Goal: Find specific page/section: Find specific page/section

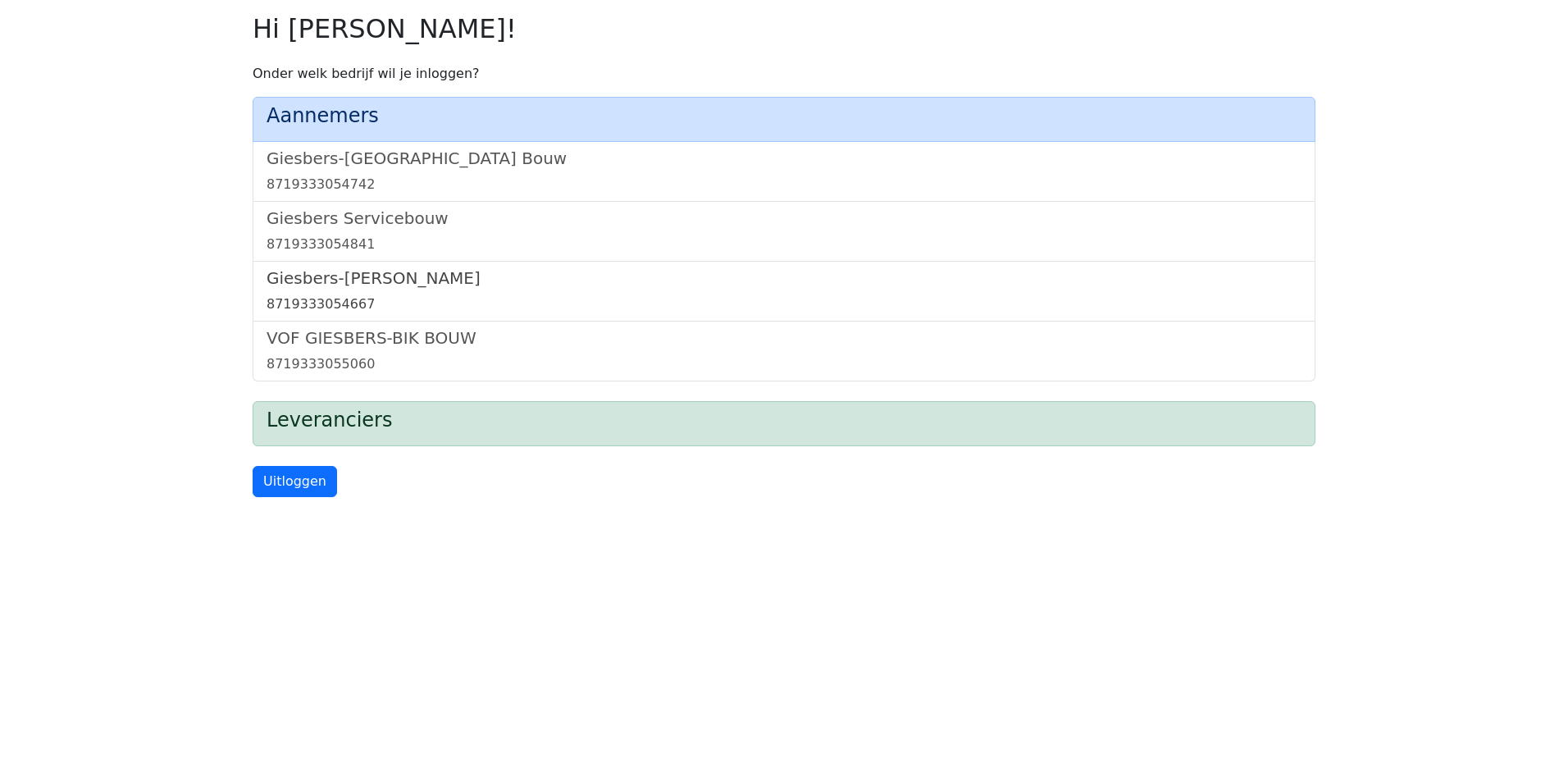
click at [400, 285] on h5 "Giesbers-[PERSON_NAME]" at bounding box center [784, 278] width 1035 height 20
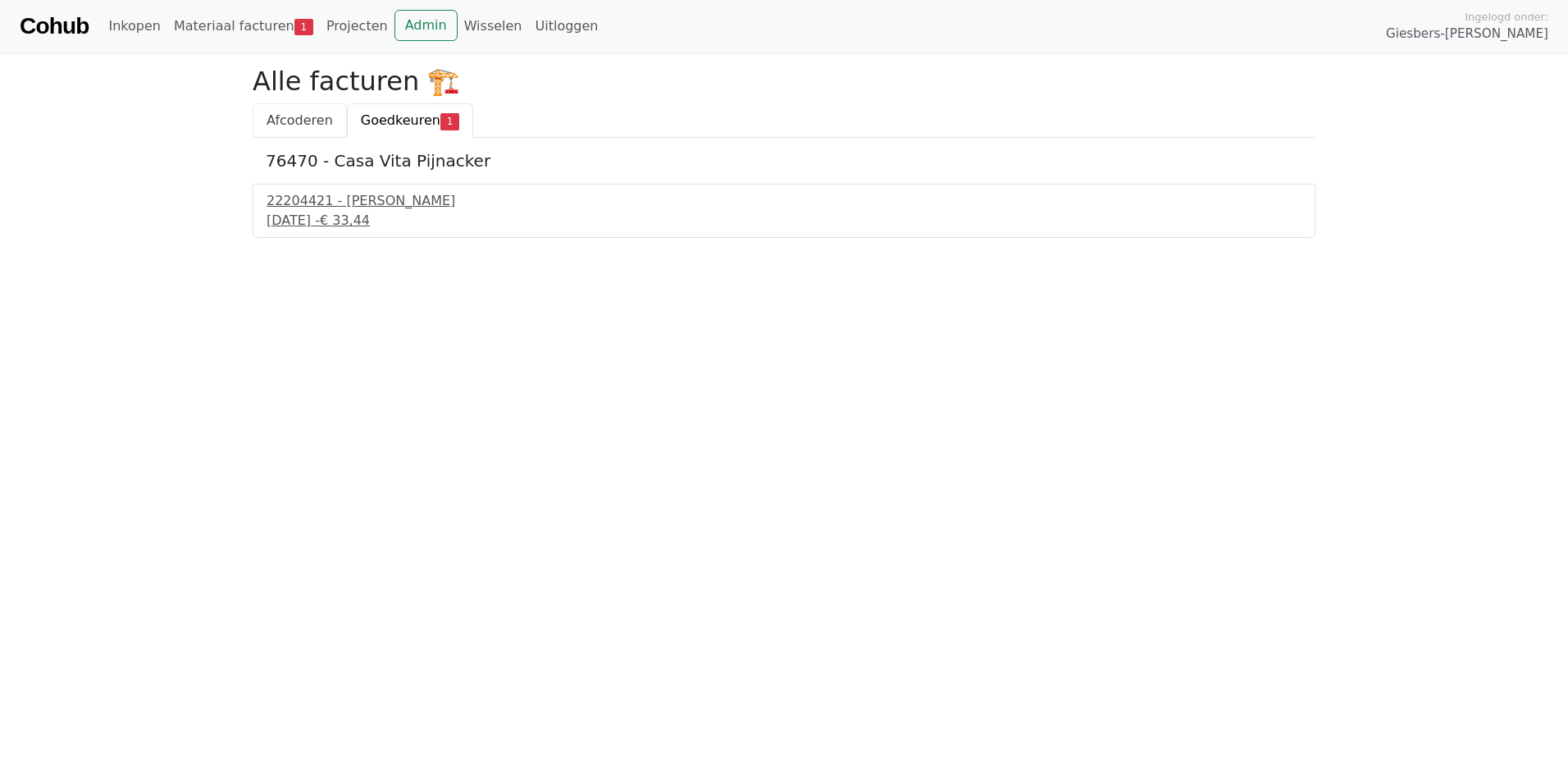
click at [306, 123] on span "Afcoderen" at bounding box center [300, 121] width 66 height 16
click at [378, 117] on span "Goedkeuren" at bounding box center [401, 121] width 80 height 16
click at [333, 31] on link "Projecten" at bounding box center [357, 26] width 74 height 33
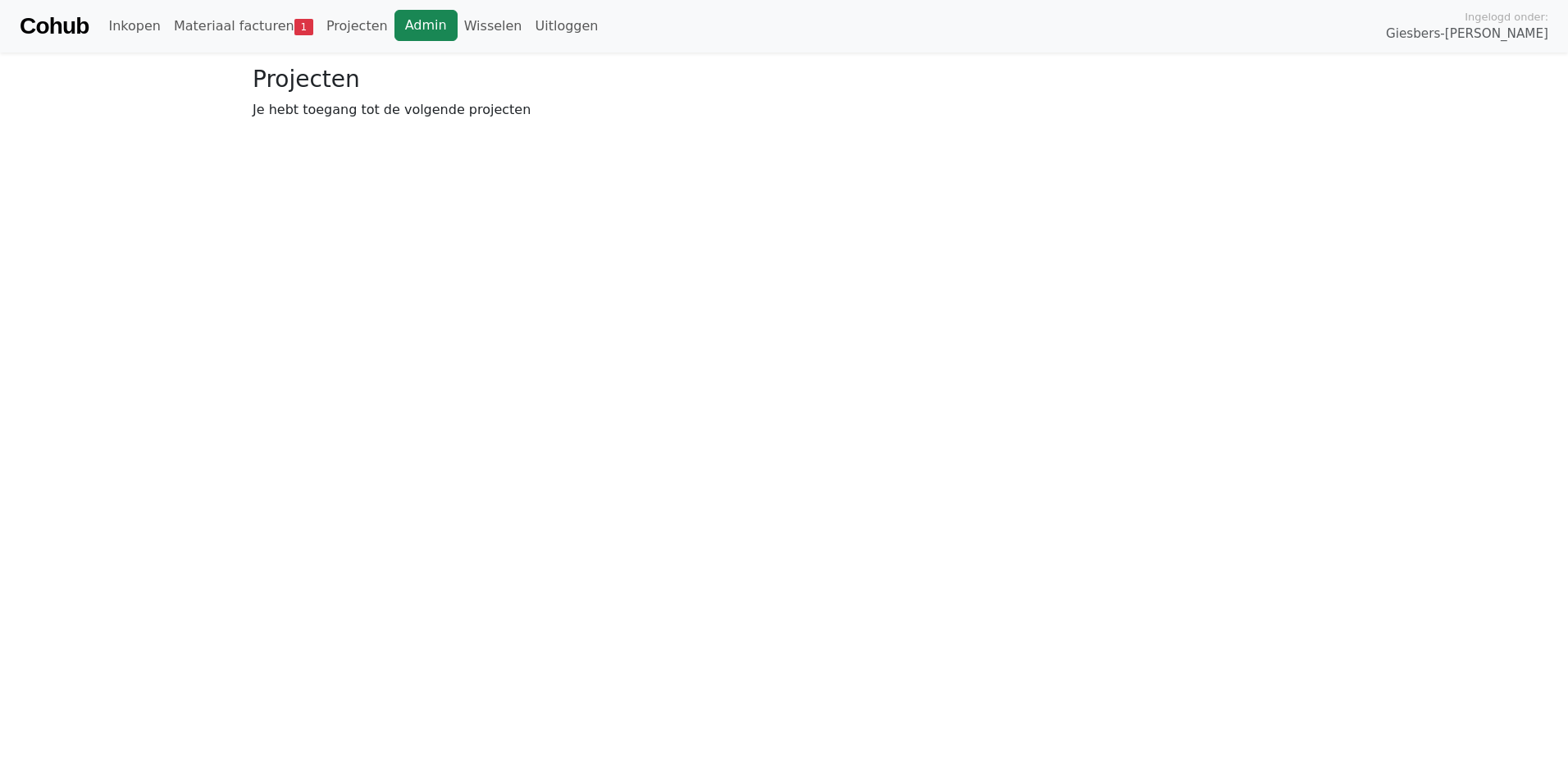
click at [403, 25] on link "Admin" at bounding box center [425, 25] width 63 height 31
